Goal: Communication & Community: Answer question/provide support

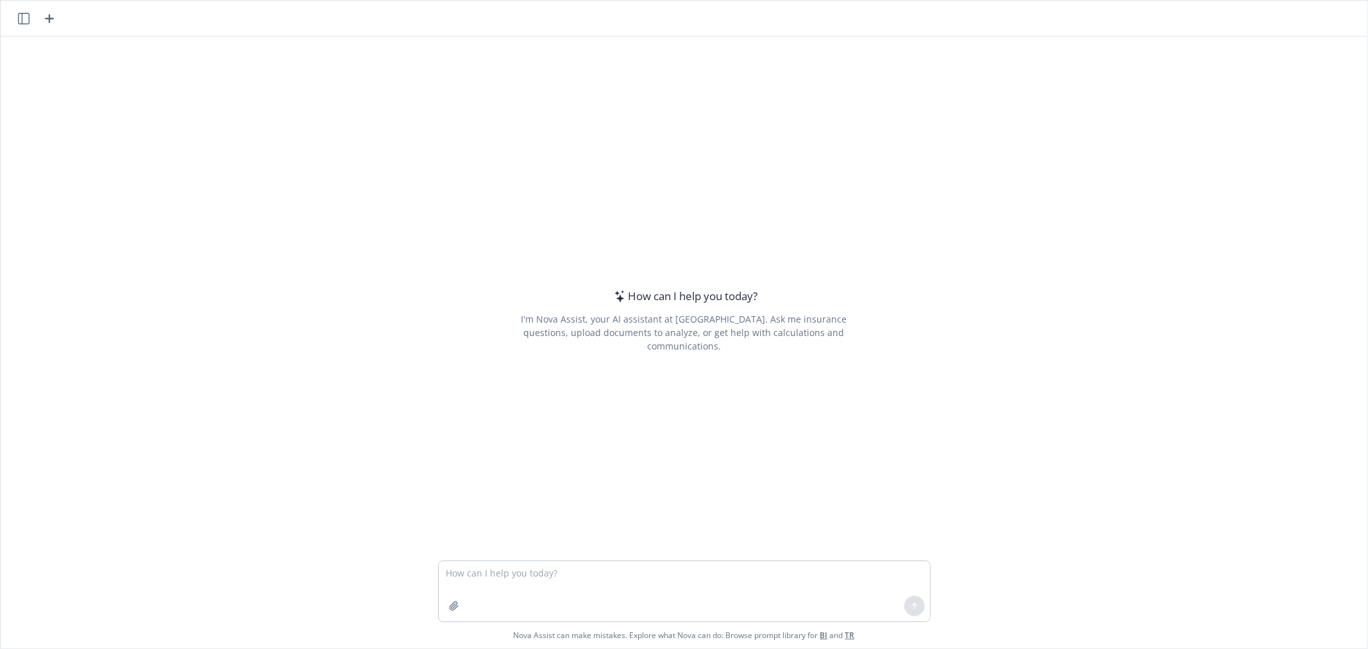
type textarea "if postcards are sent out, and EEs directed to the microsite's OE landing, we c…"
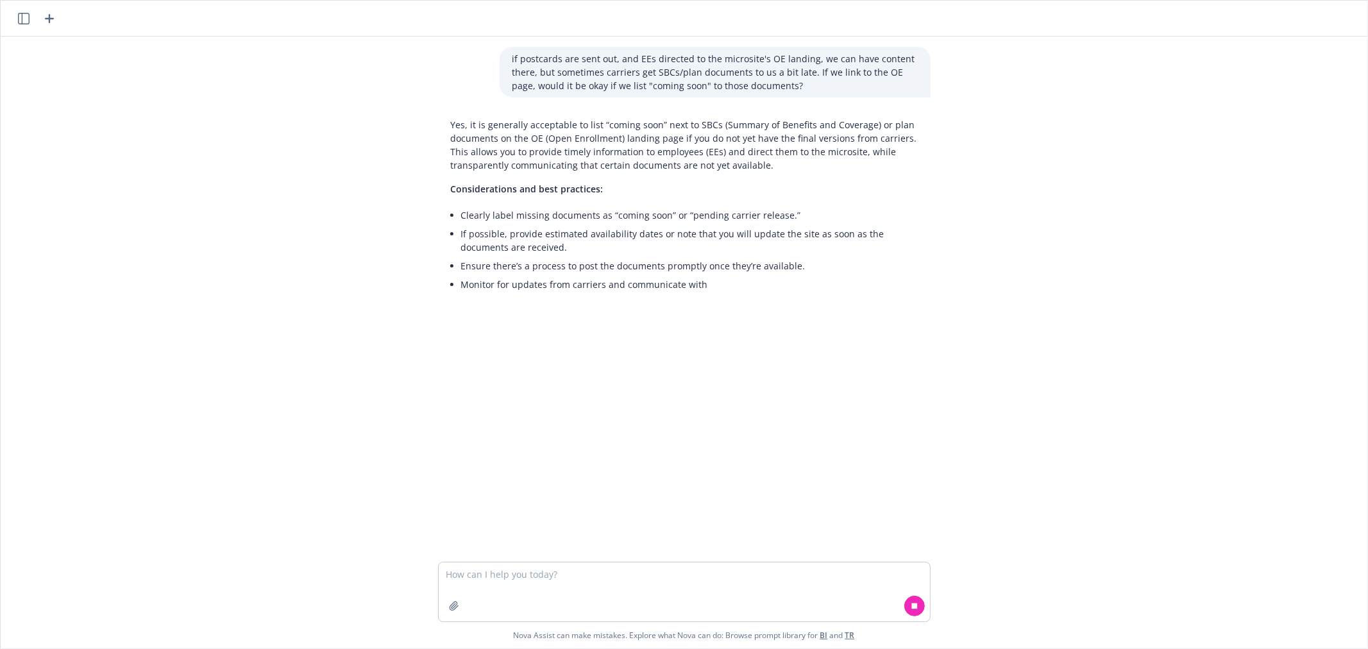
click at [533, 581] on textarea at bounding box center [684, 592] width 491 height 59
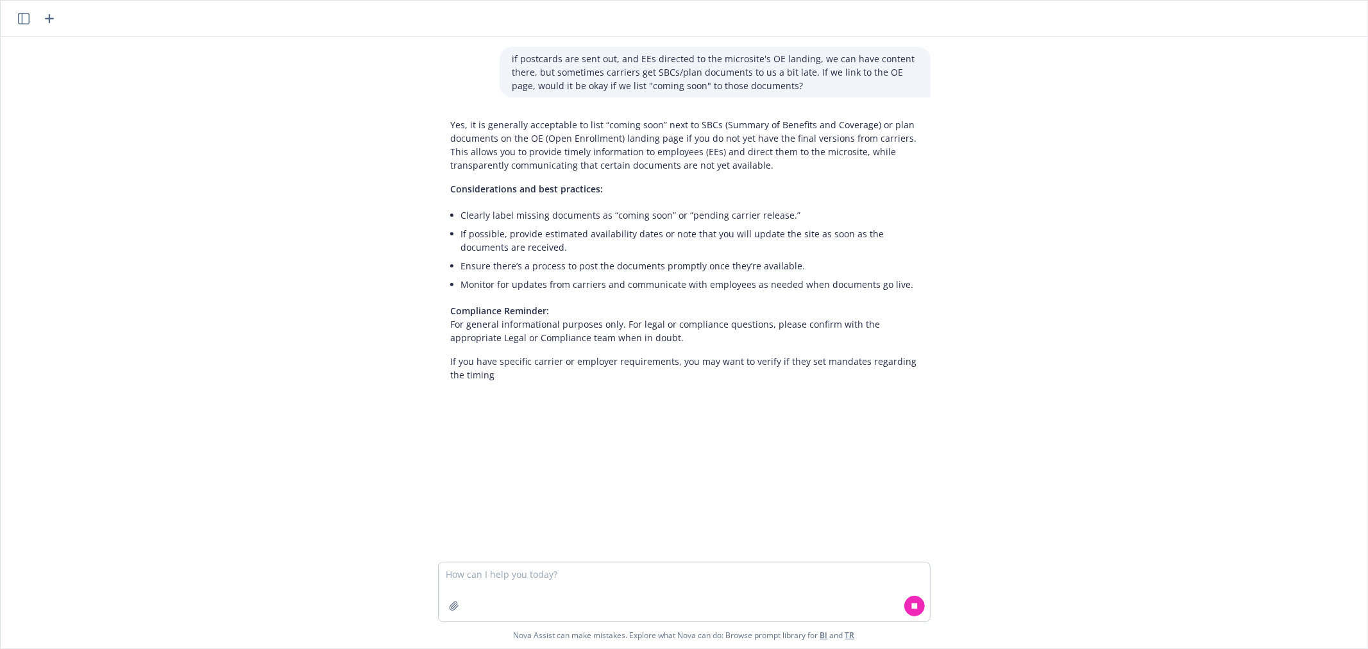
click at [533, 581] on textarea at bounding box center [684, 592] width 491 height 59
type textarea "r"
type textarea "d"
type textarea "make this clear: if postcards are sent out, and EEs directed to the microsite's…"
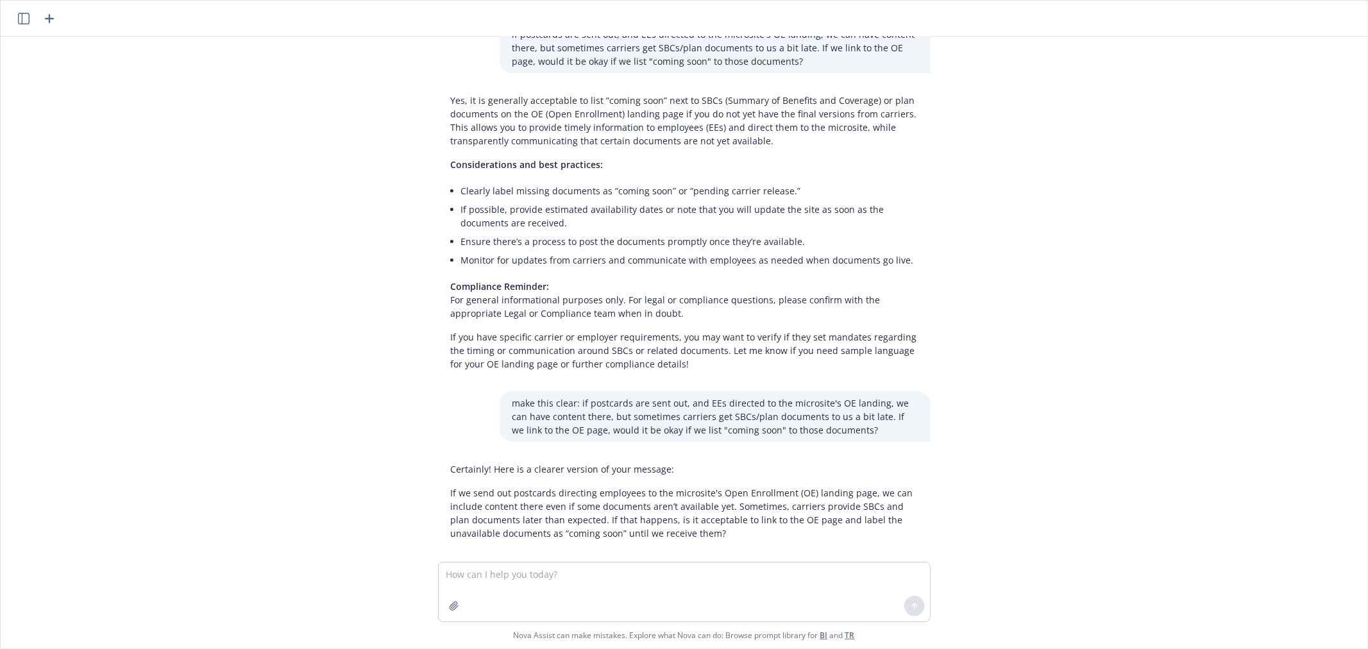
scroll to position [38, 0]
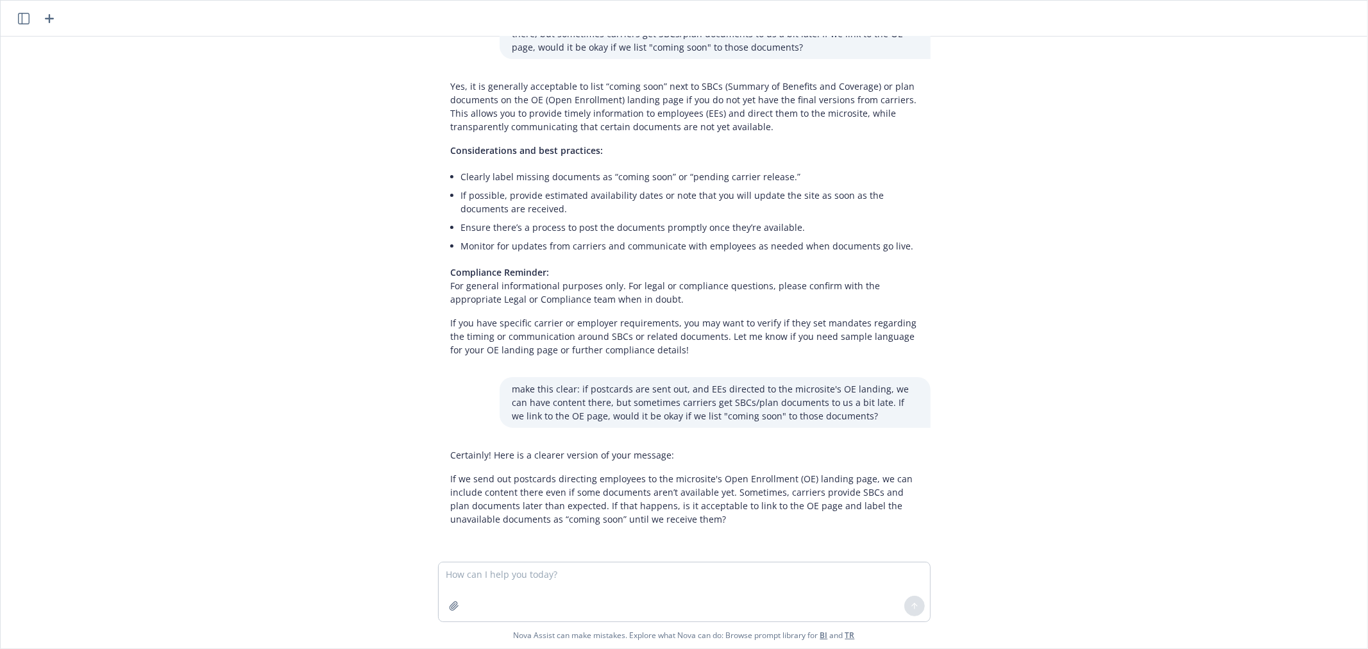
click at [638, 492] on p "If we send out postcards directing employees to the microsite's Open Enrollment…" at bounding box center [684, 499] width 467 height 54
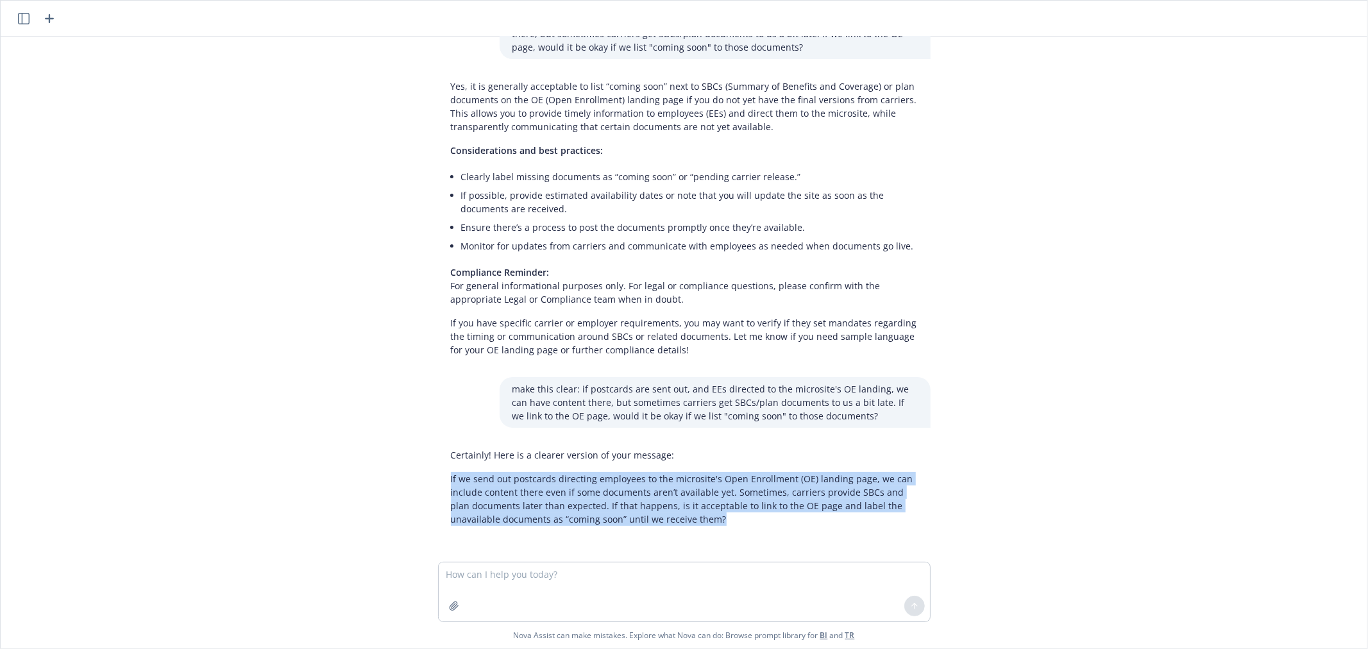
click at [638, 492] on p "If we send out postcards directing employees to the microsite's Open Enrollment…" at bounding box center [684, 499] width 467 height 54
copy p "If we send out postcards directing employees to the microsite's Open Enrollment…"
